Goal: Task Accomplishment & Management: Use online tool/utility

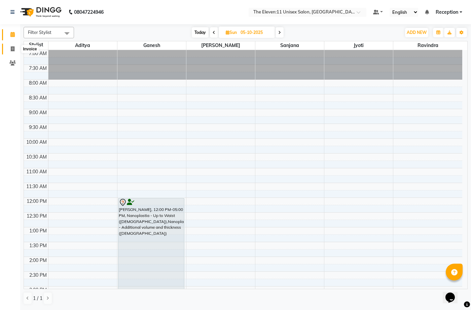
click at [13, 48] on icon at bounding box center [13, 48] width 4 height 5
select select "7836"
select select "service"
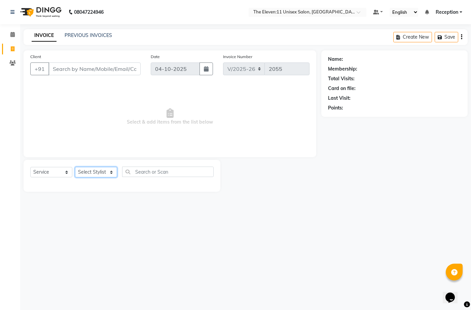
click at [98, 174] on select "Select Stylist Aditya Anita Ganesh Jyoti Manager Ravindra Reception Sanjana" at bounding box center [96, 172] width 42 height 10
select select "70301"
click at [75, 167] on select "Select Stylist Aditya Anita Ganesh Jyoti Manager Ravindra Reception Sanjana" at bounding box center [96, 172] width 42 height 10
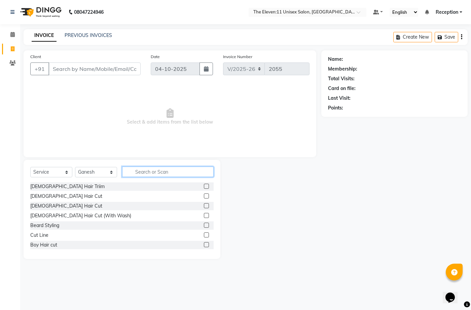
click at [135, 172] on input "text" at bounding box center [167, 172] width 91 height 10
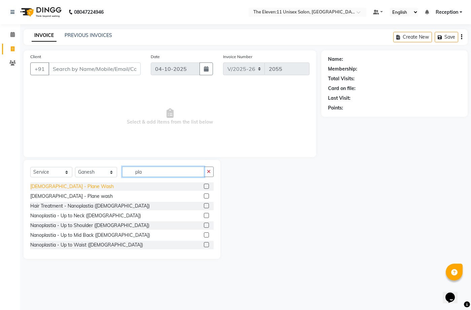
type input "pla"
click at [59, 184] on div "Female - Plane Wash" at bounding box center [71, 186] width 83 height 7
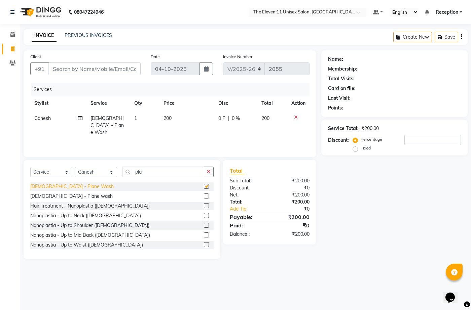
checkbox input "false"
click at [64, 69] on input "Client" at bounding box center [94, 69] width 92 height 13
type input "7"
type input "0"
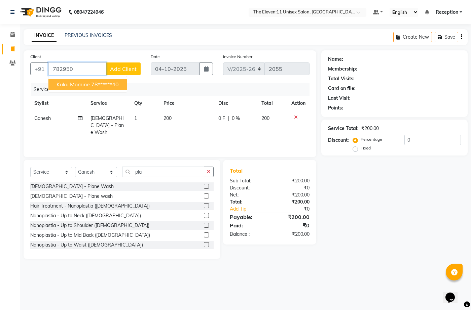
click at [60, 87] on span "Kuku Momine" at bounding box center [72, 84] width 33 height 7
type input "78******40"
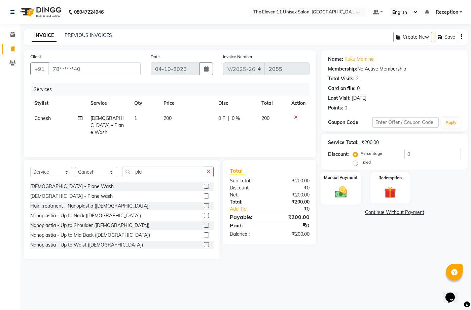
click at [335, 196] on img at bounding box center [340, 192] width 20 height 14
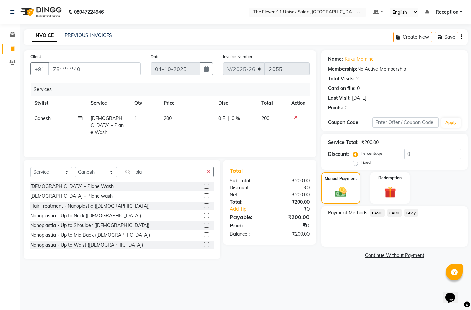
click at [411, 212] on span "GPay" at bounding box center [411, 213] width 14 height 8
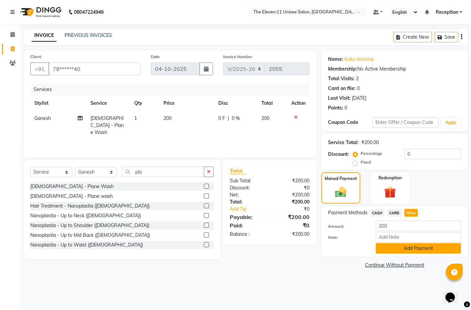
click at [399, 247] on button "Add Payment" at bounding box center [417, 248] width 85 height 10
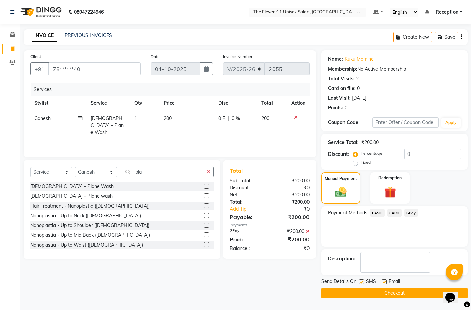
click at [360, 281] on label at bounding box center [361, 282] width 5 height 5
click at [360, 281] on input "checkbox" at bounding box center [361, 282] width 4 height 4
checkbox input "false"
click at [362, 291] on button "Checkout" at bounding box center [394, 293] width 146 height 10
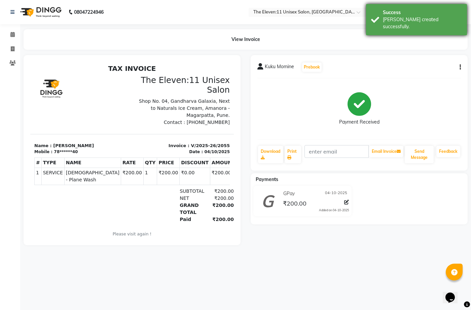
click at [419, 15] on div "Success" at bounding box center [421, 12] width 79 height 7
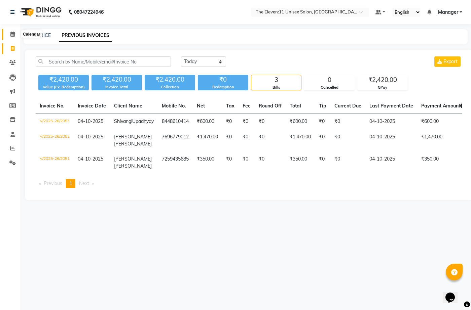
click at [13, 34] on icon at bounding box center [12, 34] width 4 height 5
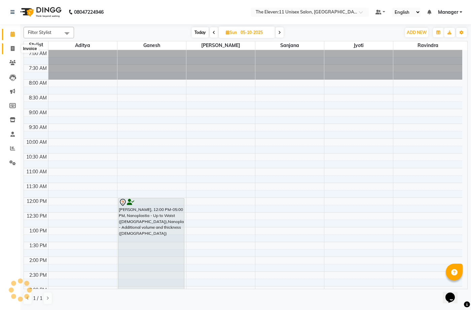
click at [13, 49] on icon at bounding box center [13, 48] width 4 height 5
select select "service"
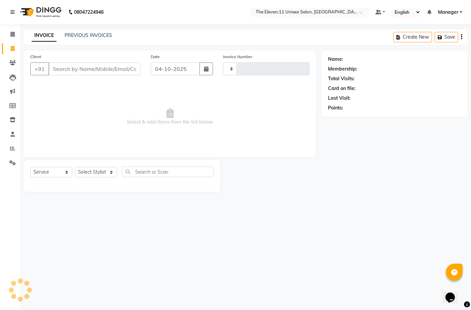
type input "2056"
select select "7836"
click at [70, 66] on input "Client" at bounding box center [94, 69] width 92 height 13
drag, startPoint x: 96, startPoint y: 173, endPoint x: 94, endPoint y: 177, distance: 4.5
click at [96, 173] on select "Select Stylist [PERSON_NAME] Manager Ravindra Reception [PERSON_NAME]" at bounding box center [96, 172] width 42 height 10
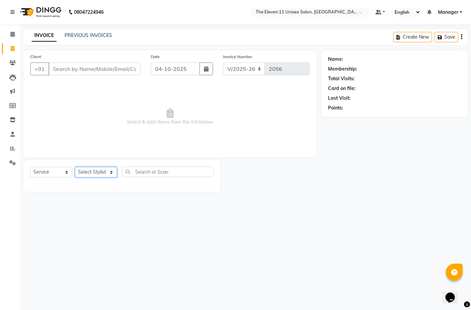
select select "73962"
click at [75, 167] on select "Select Stylist [PERSON_NAME] Manager Ravindra Reception [PERSON_NAME]" at bounding box center [96, 172] width 42 height 10
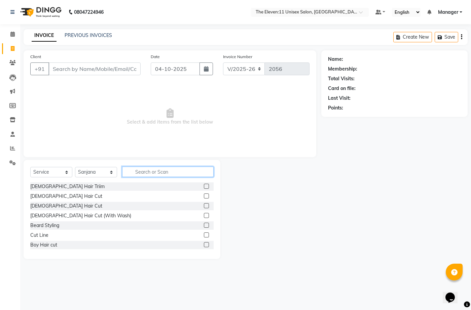
click at [151, 174] on input "text" at bounding box center [167, 172] width 91 height 10
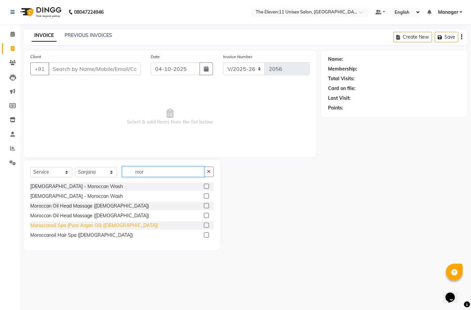
type input "mor"
click at [98, 227] on div "Moroccanoil Spa (Pure Argan Oil) ([DEMOGRAPHIC_DATA])" at bounding box center [94, 225] width 128 height 7
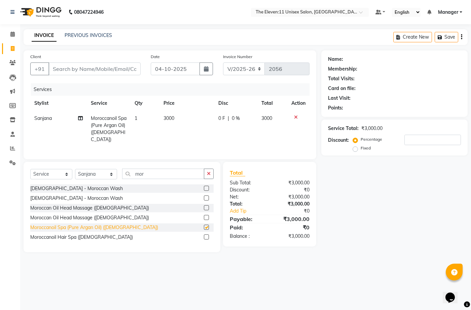
checkbox input "false"
click at [233, 117] on span "0 %" at bounding box center [236, 118] width 8 height 7
select select "73962"
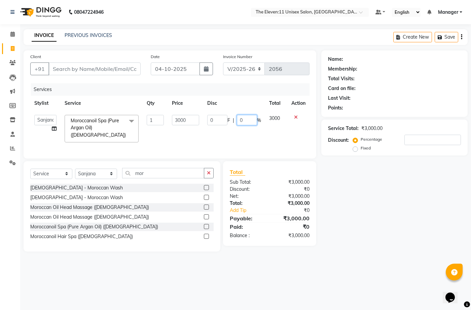
click at [245, 119] on input "0" at bounding box center [247, 120] width 20 height 10
type input "30"
click at [381, 200] on div "Name: Membership: Total Visits: Card on file: Last Visit: Points: Service Total…" at bounding box center [396, 150] width 151 height 201
